Goal: Find specific page/section: Find specific page/section

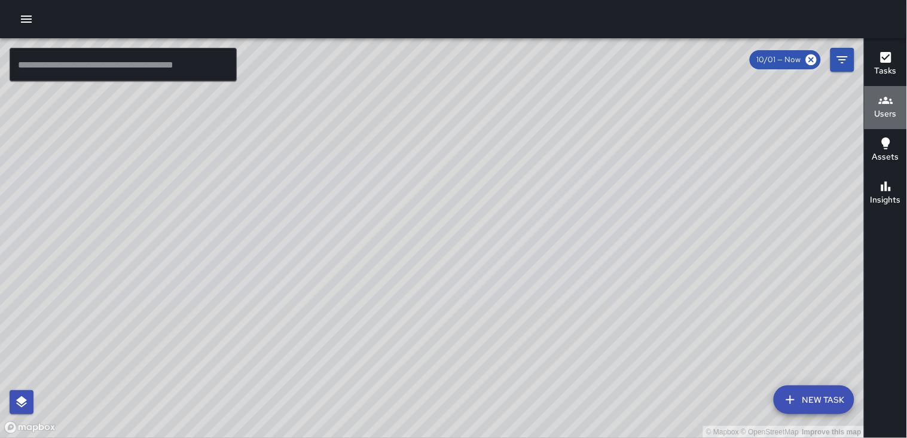
click at [883, 102] on icon "button" at bounding box center [886, 100] width 14 height 7
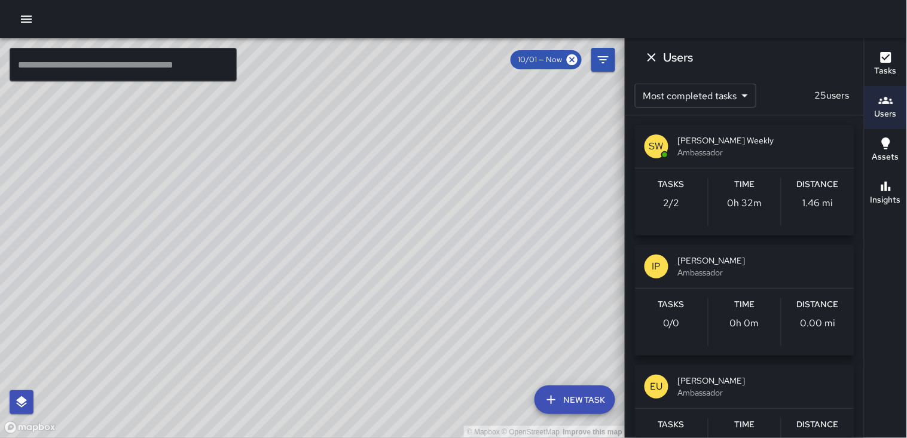
click at [896, 263] on div "Tasks Users Assets Insights" at bounding box center [885, 238] width 43 height 400
click at [648, 60] on icon "Dismiss" at bounding box center [651, 57] width 8 height 8
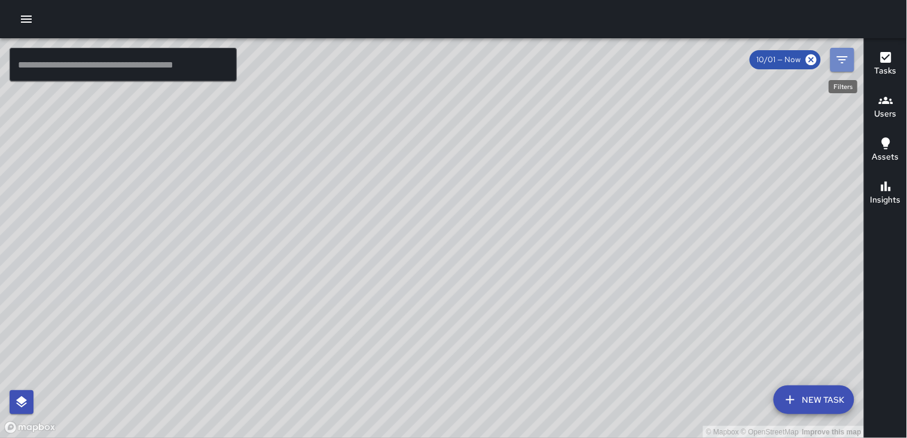
click at [846, 60] on icon "Filters" at bounding box center [842, 59] width 11 height 7
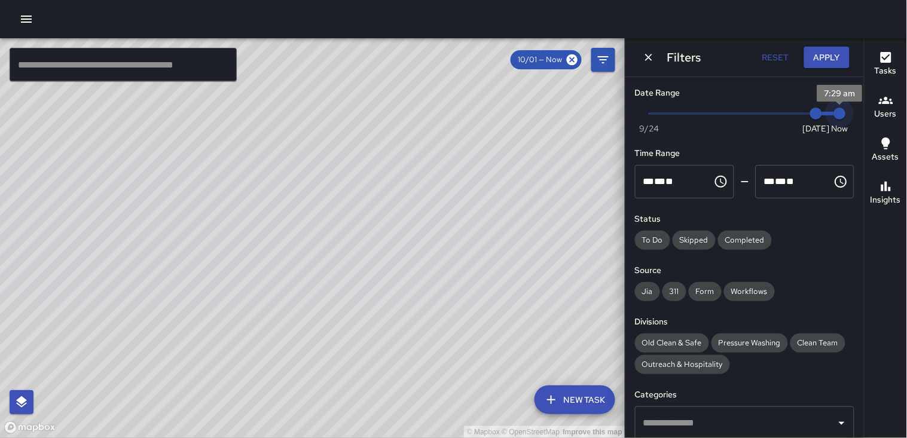
drag, startPoint x: 827, startPoint y: 111, endPoint x: 812, endPoint y: 112, distance: 15.0
click at [812, 112] on span "Now [DATE] [DATE] 7:29 am" at bounding box center [744, 114] width 191 height 18
drag, startPoint x: 809, startPoint y: 112, endPoint x: 797, endPoint y: 114, distance: 12.1
click at [810, 114] on span "10/1" at bounding box center [816, 114] width 12 height 12
type input "*"
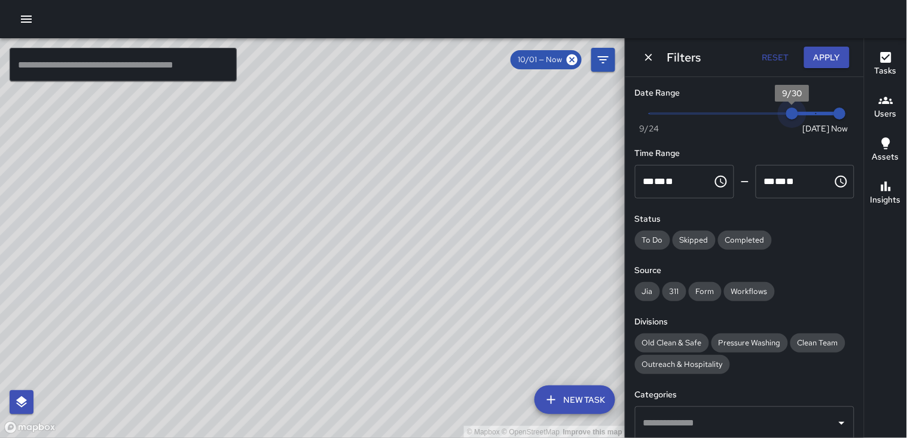
click at [795, 112] on span "9/30" at bounding box center [792, 114] width 12 height 12
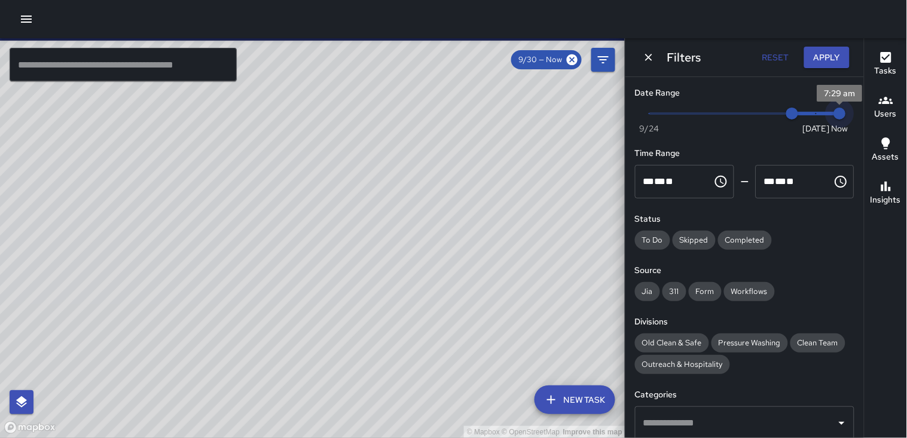
type input "*"
drag, startPoint x: 833, startPoint y: 117, endPoint x: 808, endPoint y: 118, distance: 25.1
click at [813, 120] on span "10/1" at bounding box center [816, 114] width 12 height 12
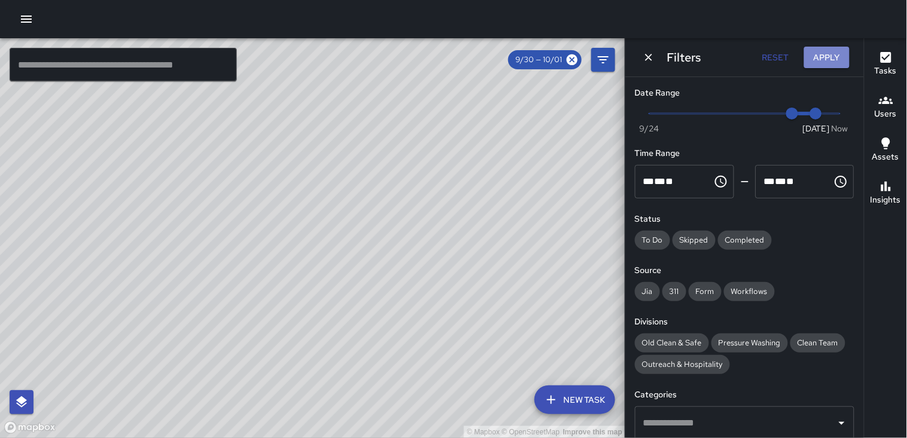
click at [819, 56] on button "Apply" at bounding box center [826, 58] width 45 height 22
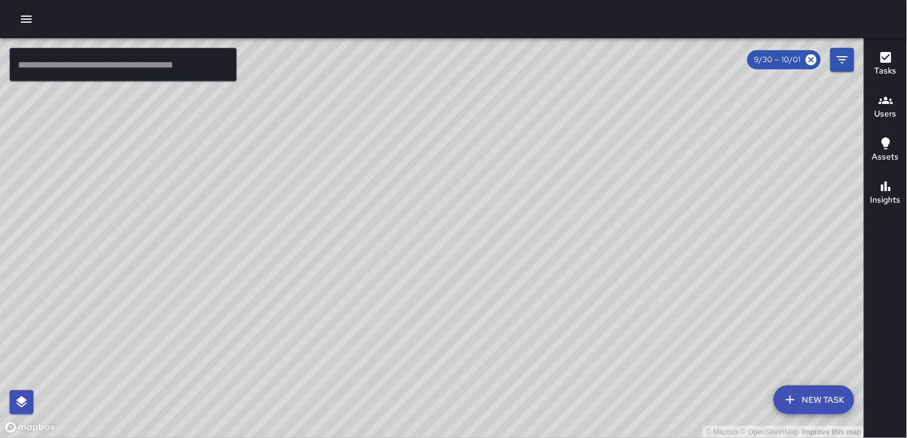
click at [886, 106] on icon "button" at bounding box center [886, 100] width 14 height 14
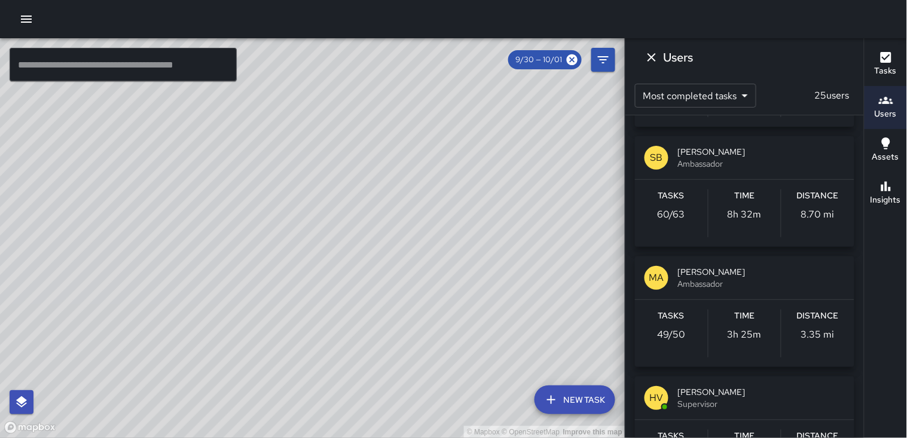
scroll to position [730, 0]
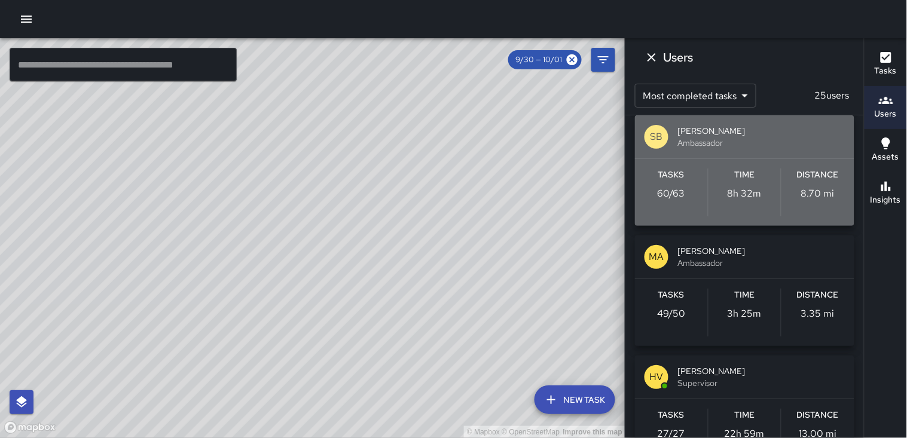
click at [804, 179] on h6 "Distance" at bounding box center [818, 175] width 42 height 13
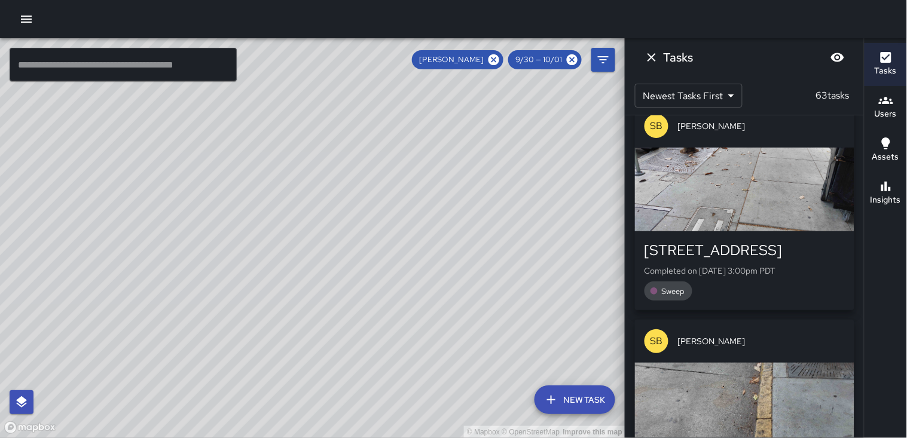
scroll to position [1997, 0]
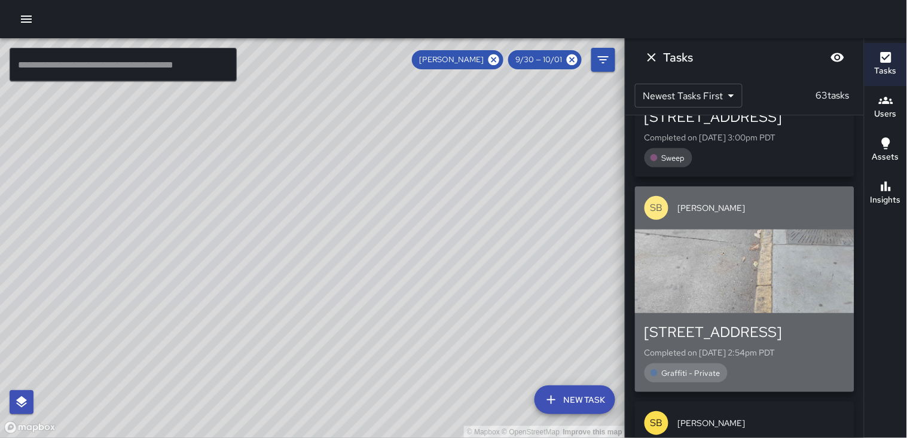
click at [820, 281] on div "button" at bounding box center [744, 271] width 219 height 84
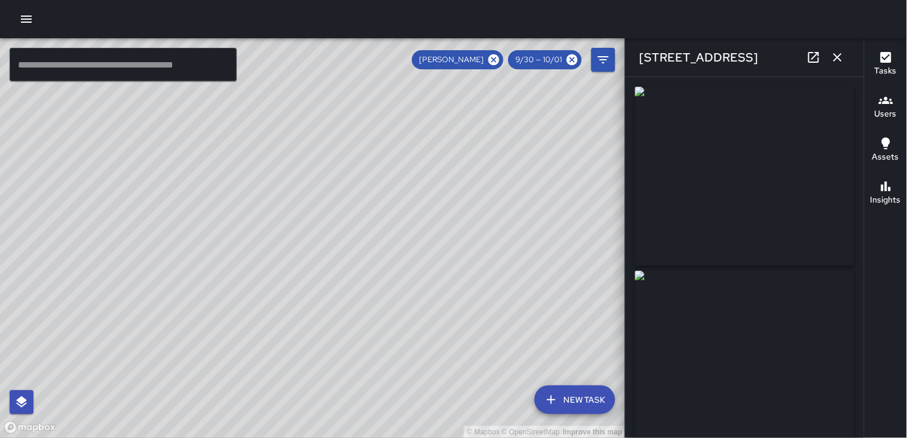
type input "**********"
click at [742, 360] on img at bounding box center [744, 360] width 219 height 179
click at [837, 59] on icon "button" at bounding box center [837, 57] width 14 height 14
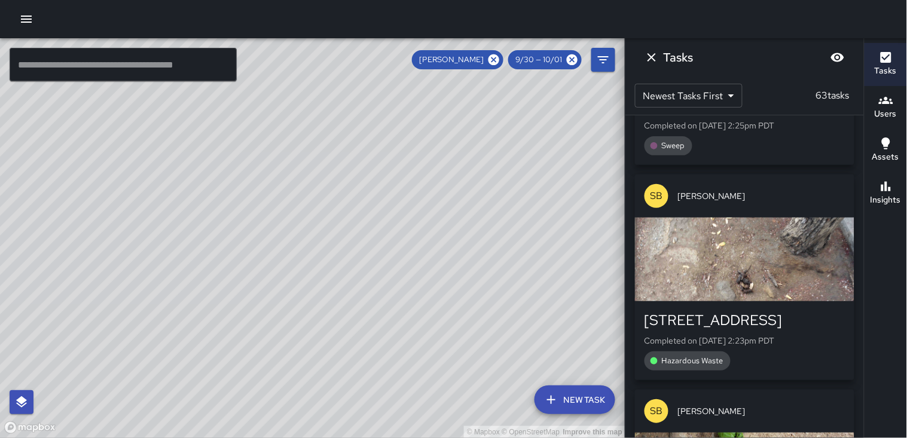
scroll to position [4559, 0]
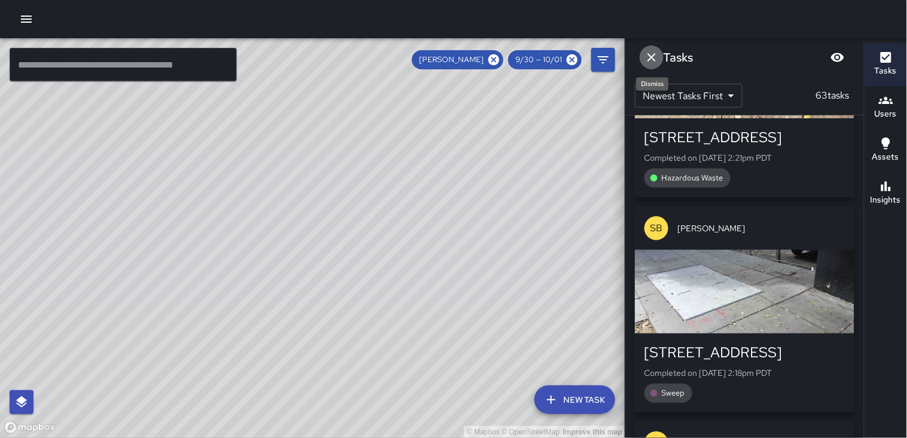
click at [650, 58] on icon "Dismiss" at bounding box center [651, 57] width 8 height 8
